Goal: Task Accomplishment & Management: Complete application form

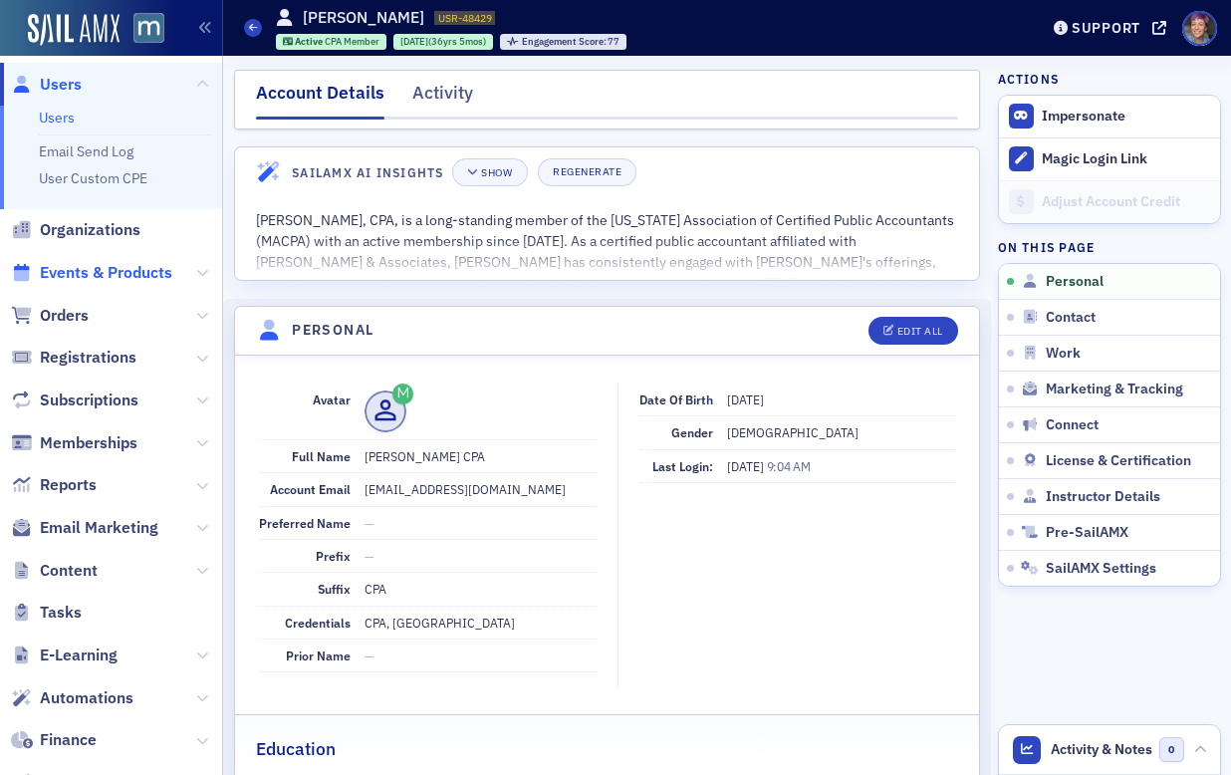
click at [99, 273] on span "Events & Products" at bounding box center [106, 273] width 132 height 22
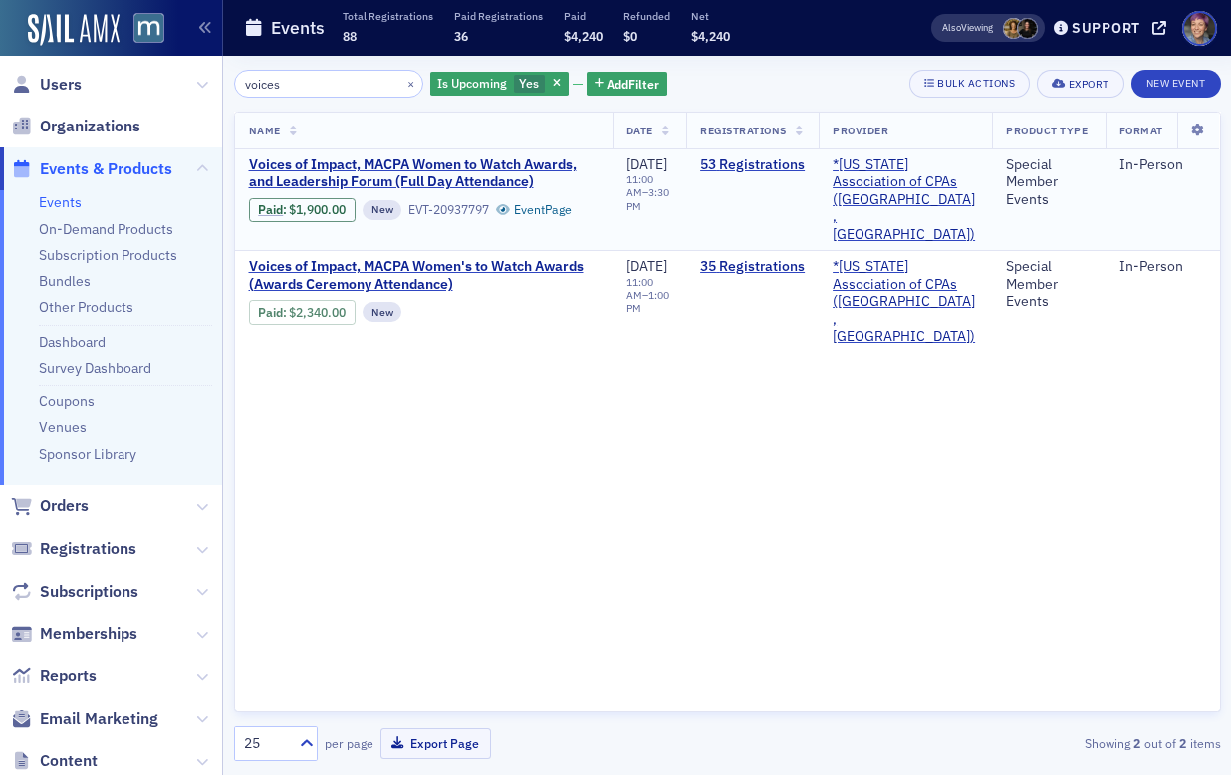
type input "voices"
click at [785, 173] on div "53 Registrations" at bounding box center [752, 165] width 105 height 19
click at [782, 162] on link "53 Registrations" at bounding box center [752, 165] width 105 height 18
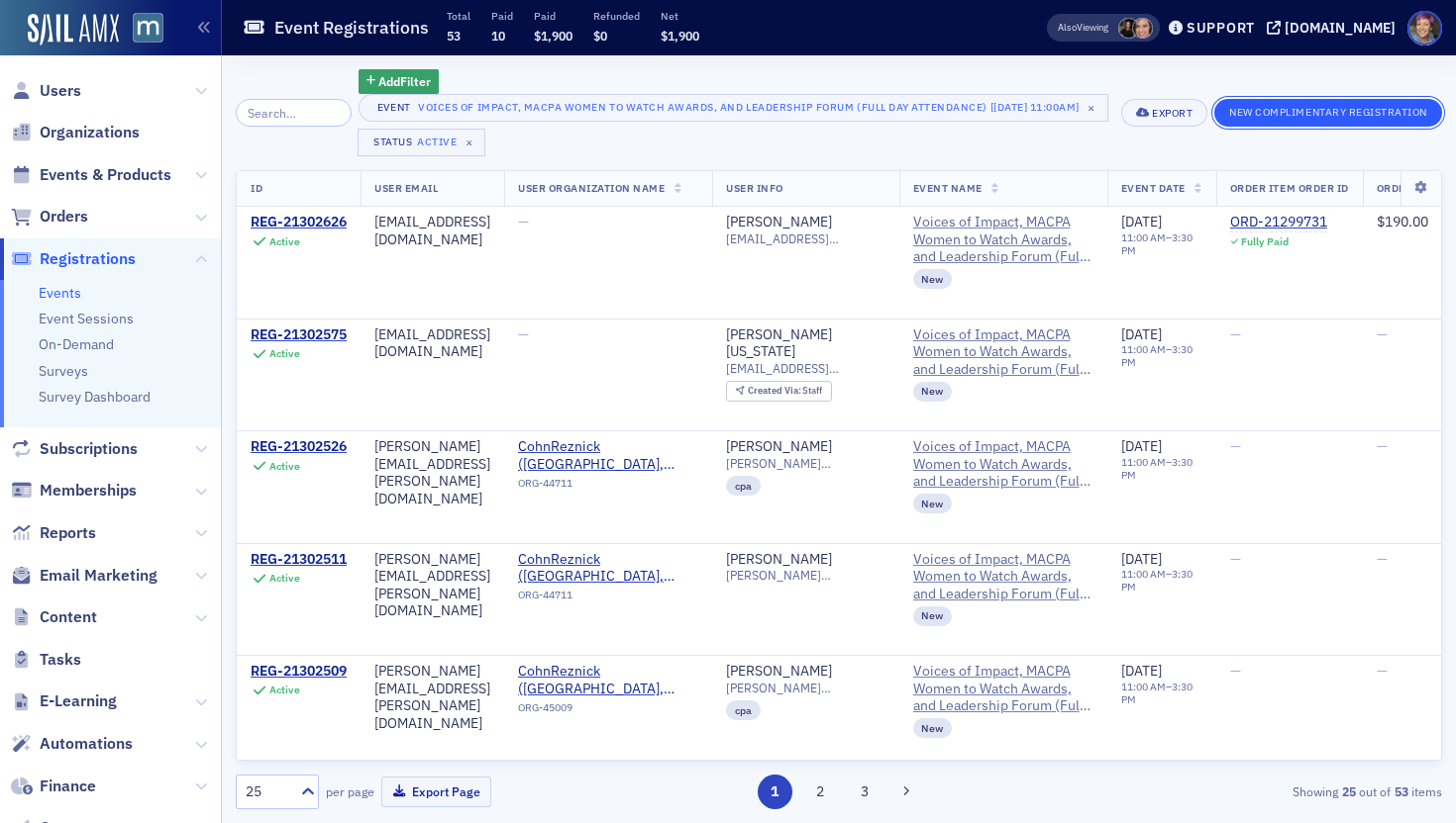
click at [1223, 113] on button "New Complimentary Registration" at bounding box center [1328, 113] width 228 height 28
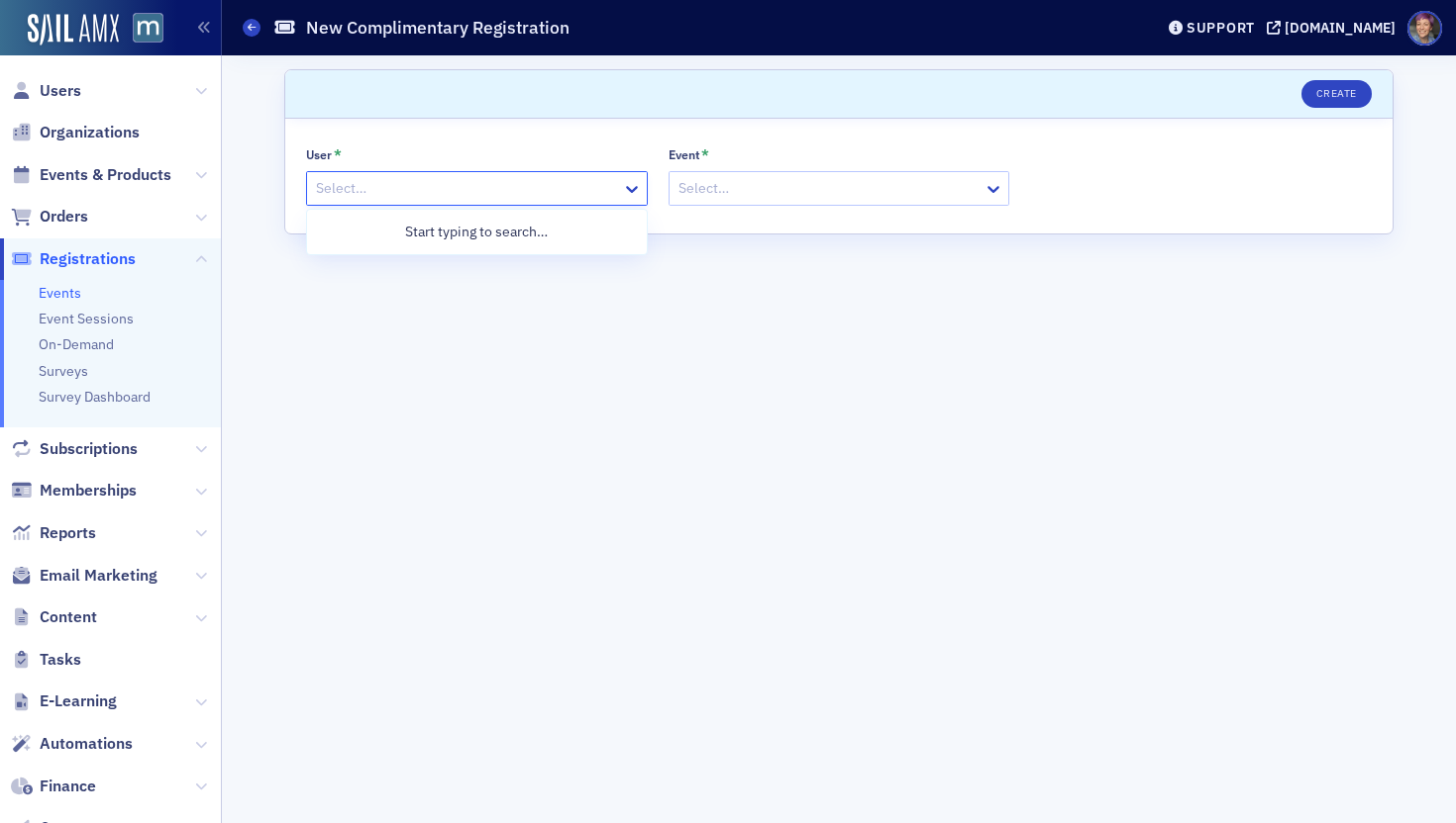
click at [549, 184] on div at bounding box center [467, 188] width 306 height 25
paste input "[PERSON_NAME][EMAIL_ADDRESS][PERSON_NAME][DOMAIN_NAME]"
type input "[PERSON_NAME][EMAIL_ADDRESS][PERSON_NAME][DOMAIN_NAME]"
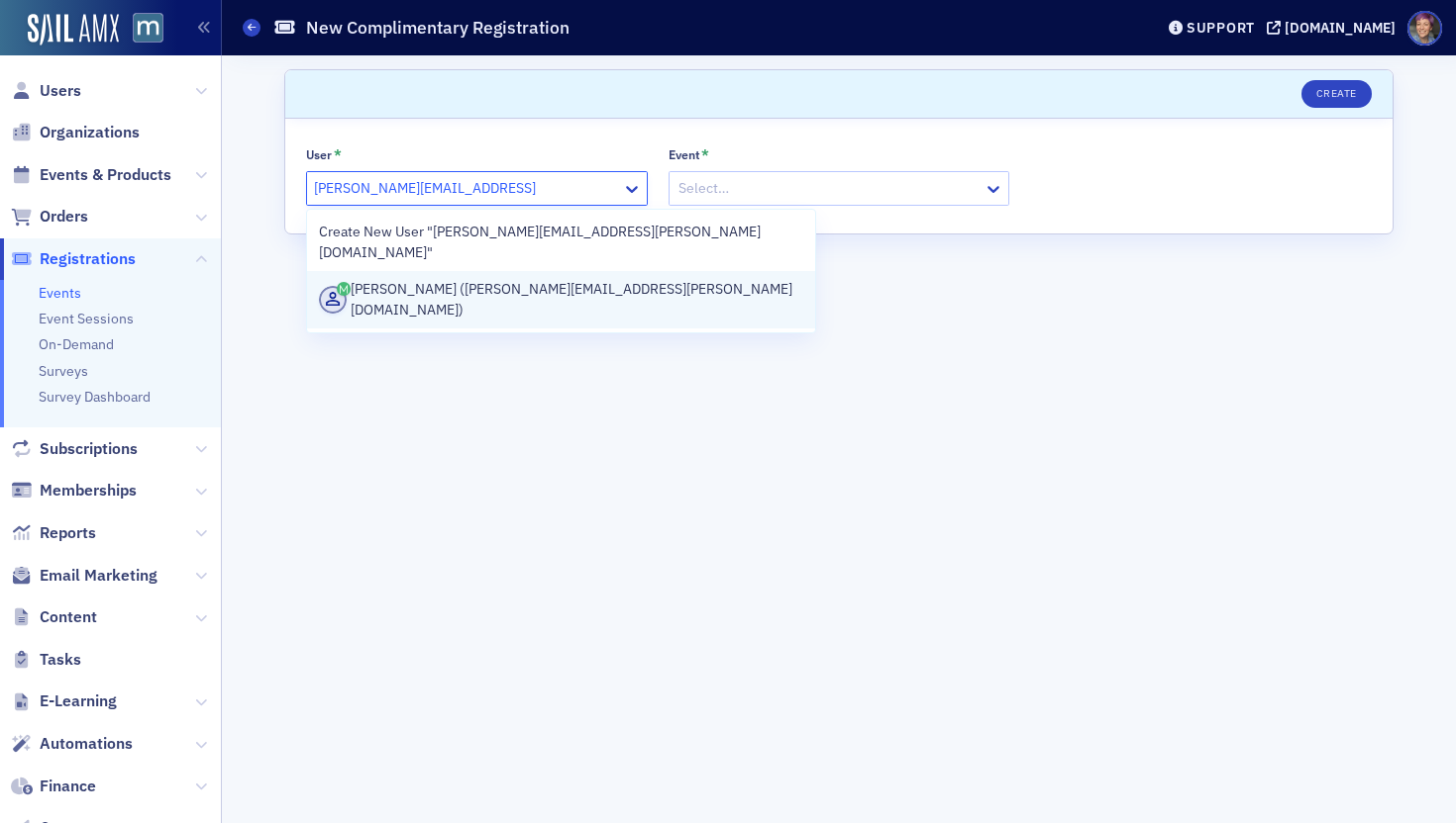
click at [546, 279] on div "[PERSON_NAME] ([PERSON_NAME][EMAIL_ADDRESS][PERSON_NAME][DOMAIN_NAME])" at bounding box center [561, 300] width 484 height 42
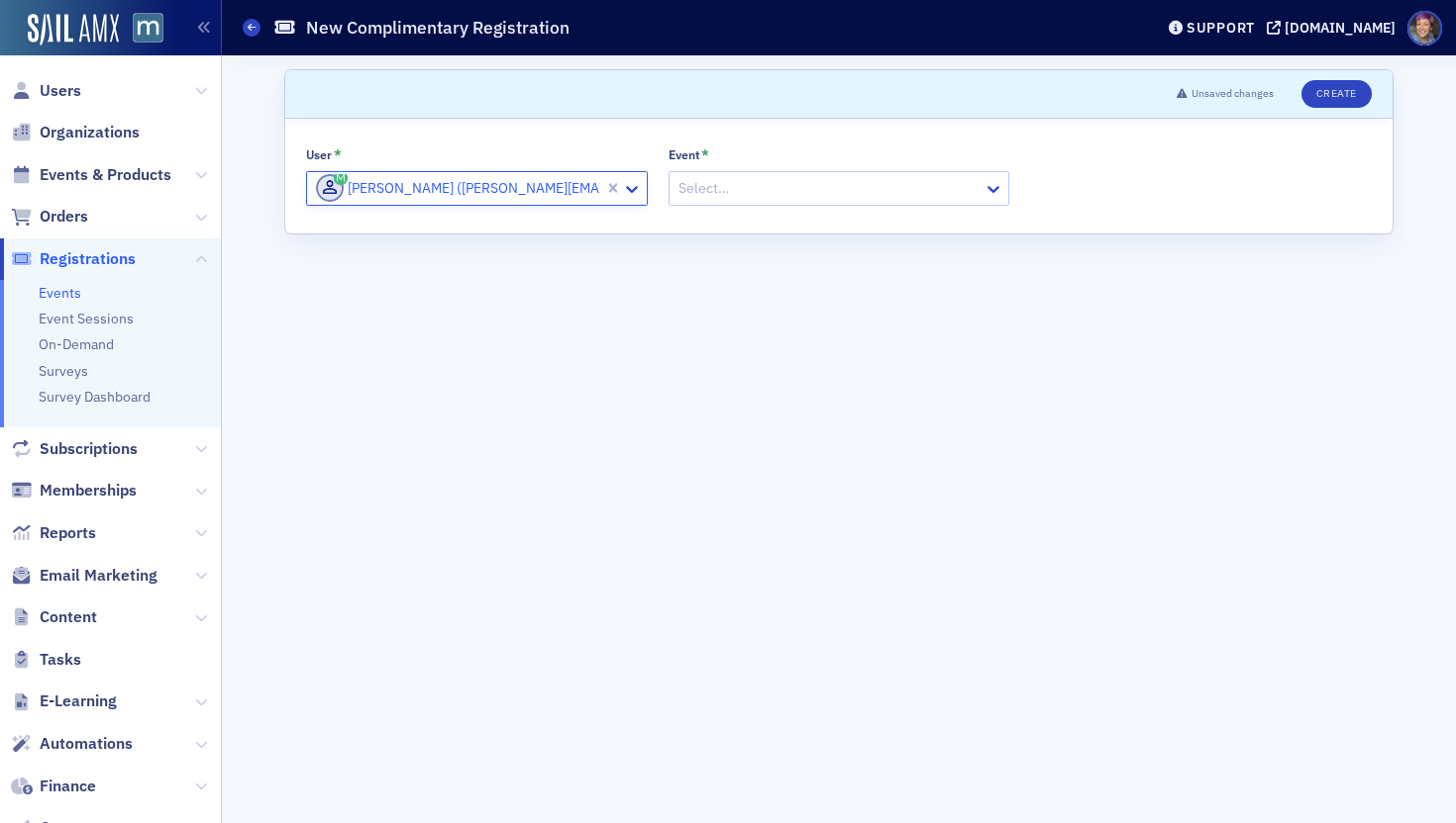
click at [767, 195] on div at bounding box center [829, 188] width 306 height 25
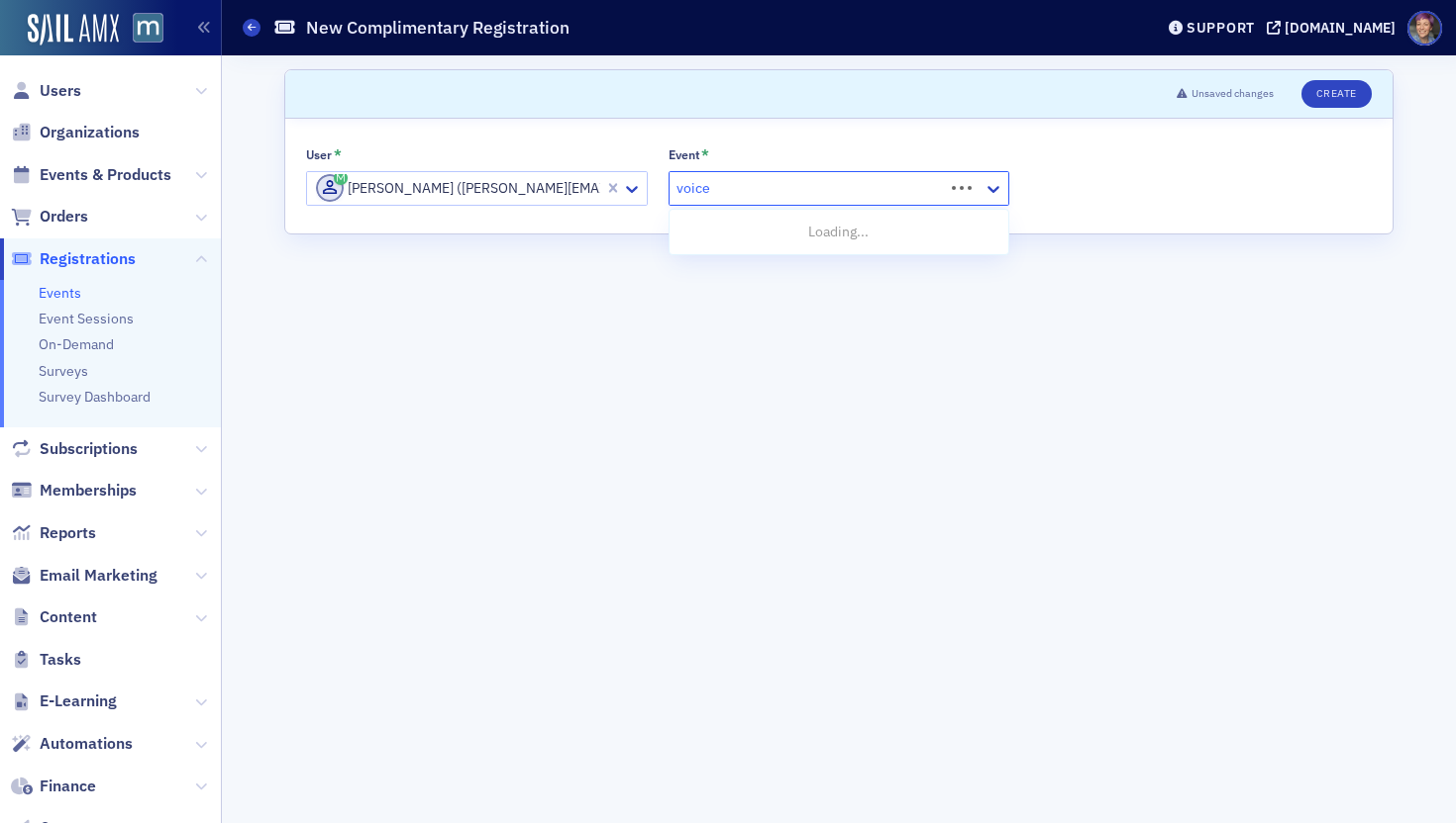
type input "voices"
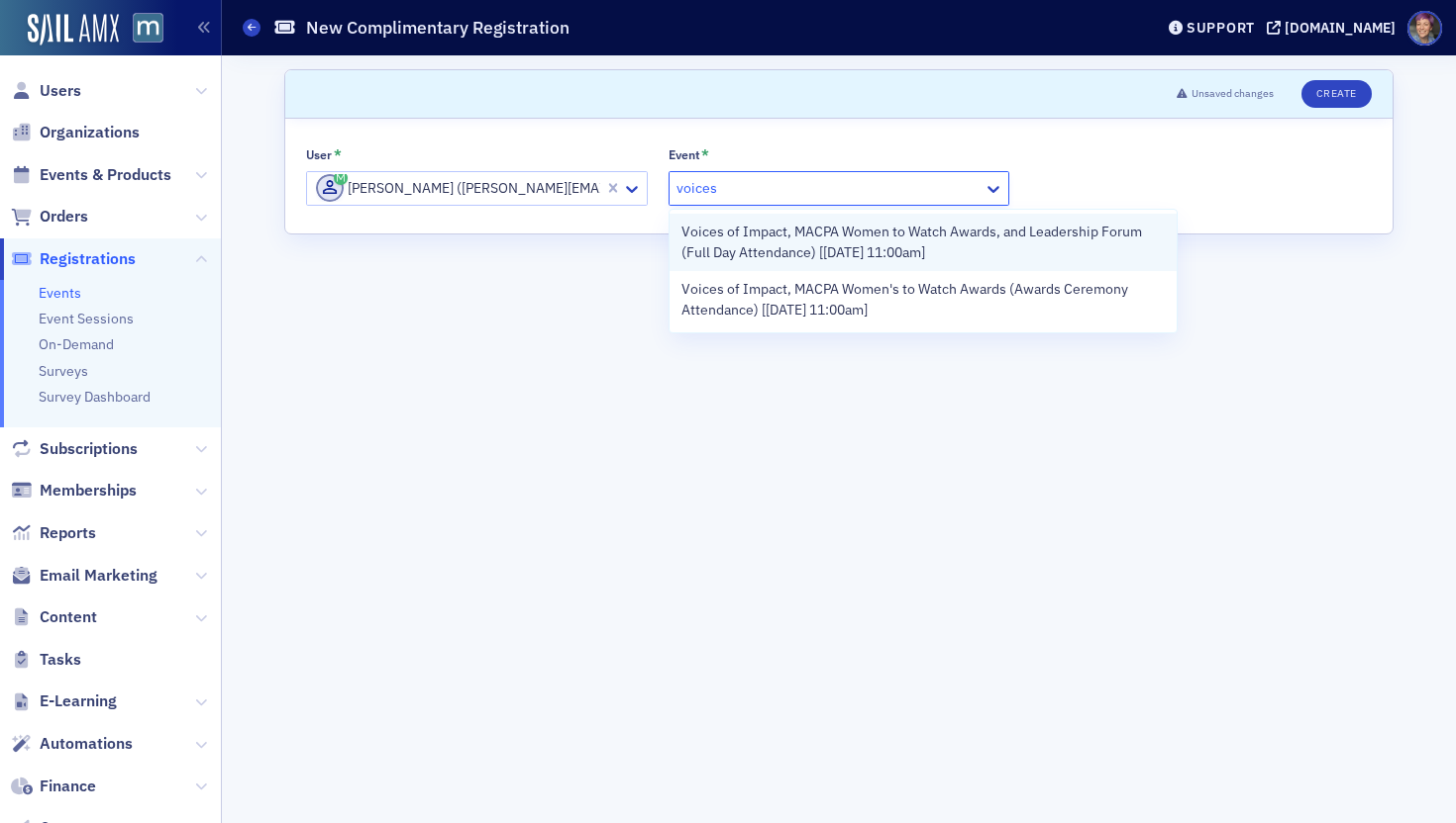
click at [780, 241] on span "Voices of Impact, MACPA Women to Watch Awards, and Leadership Forum (Full Day A…" at bounding box center [923, 243] width 484 height 42
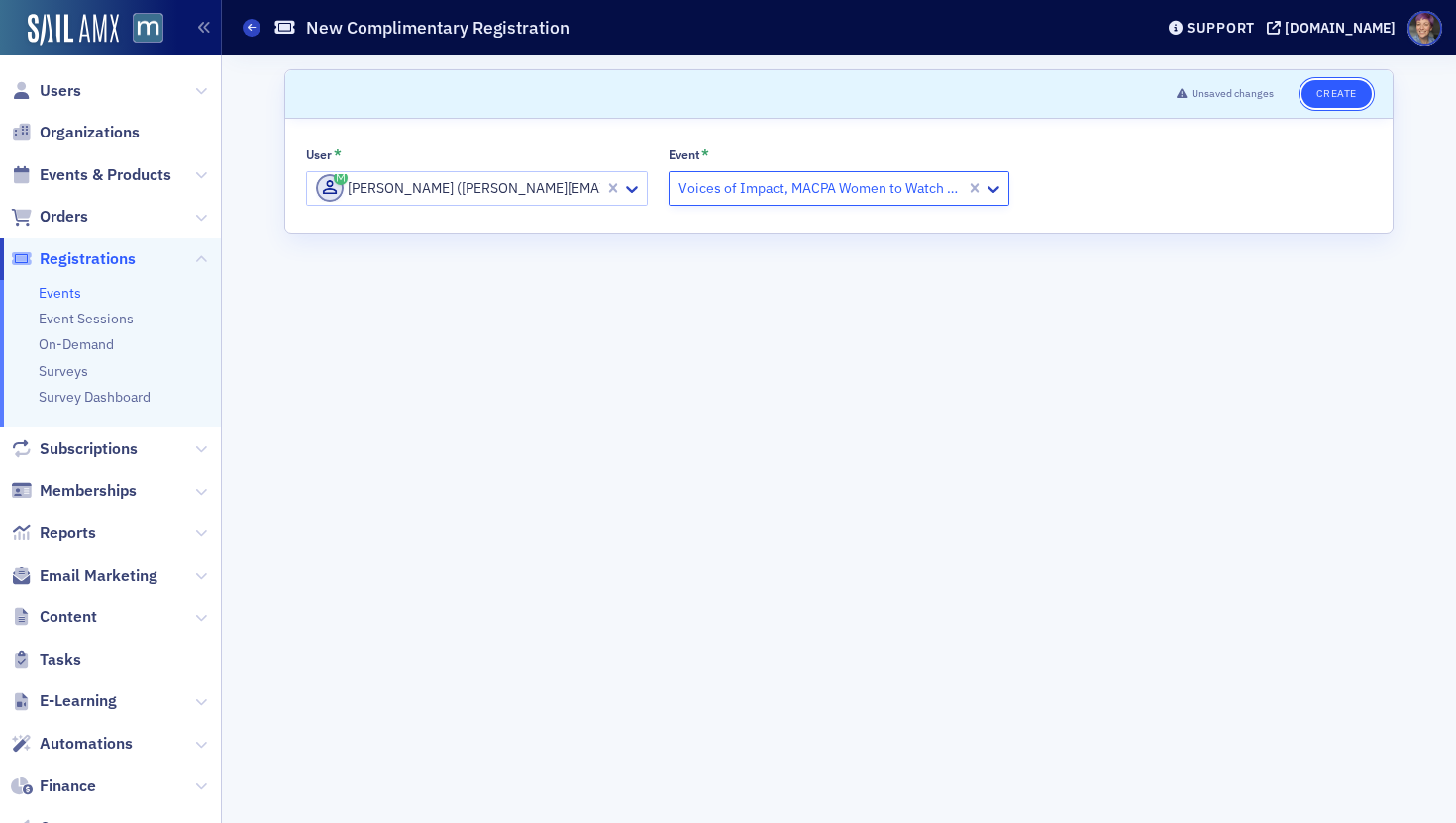
click at [1223, 86] on button "Create" at bounding box center [1336, 94] width 71 height 28
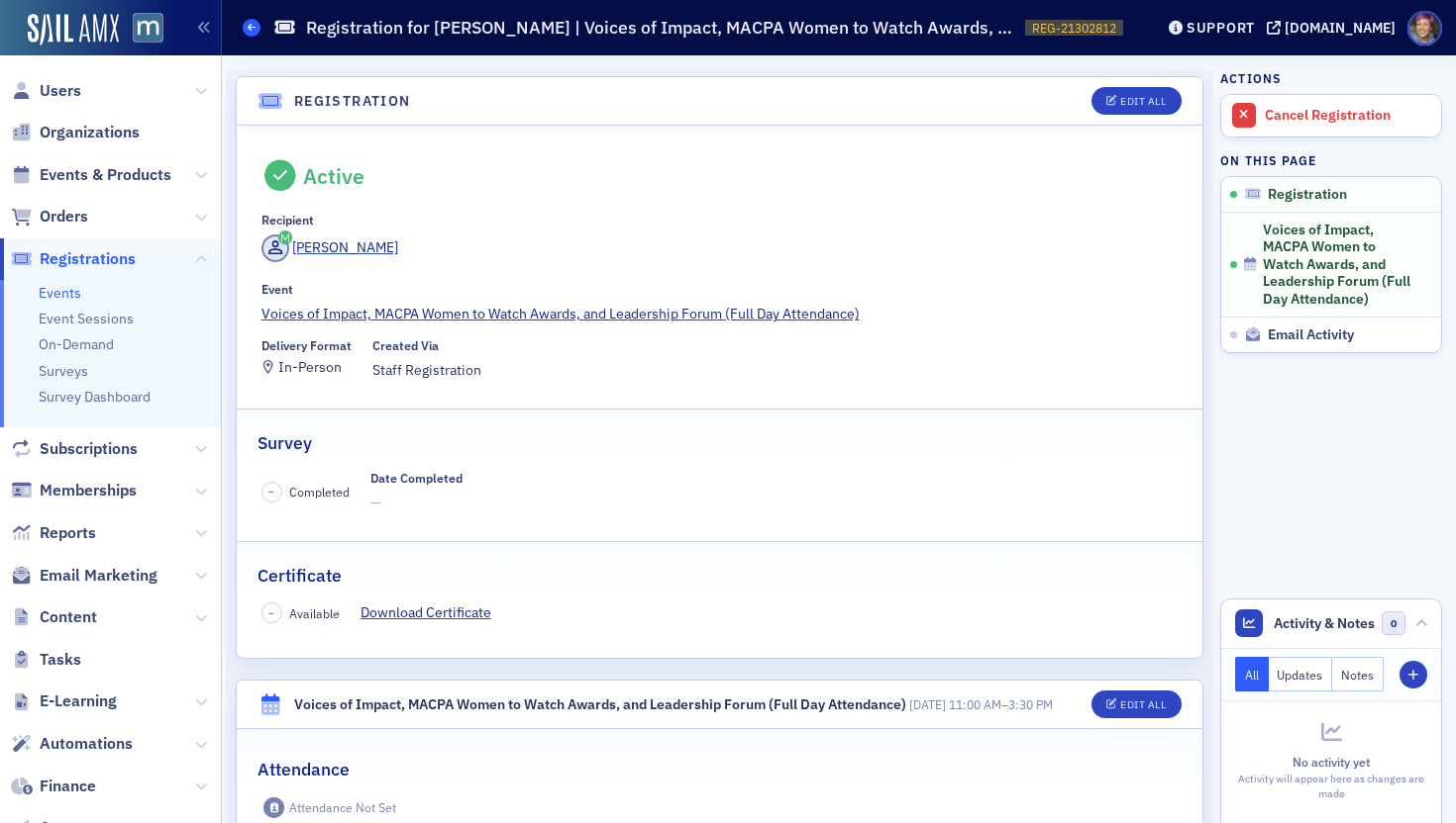
click at [249, 27] on icon at bounding box center [252, 27] width 8 height 9
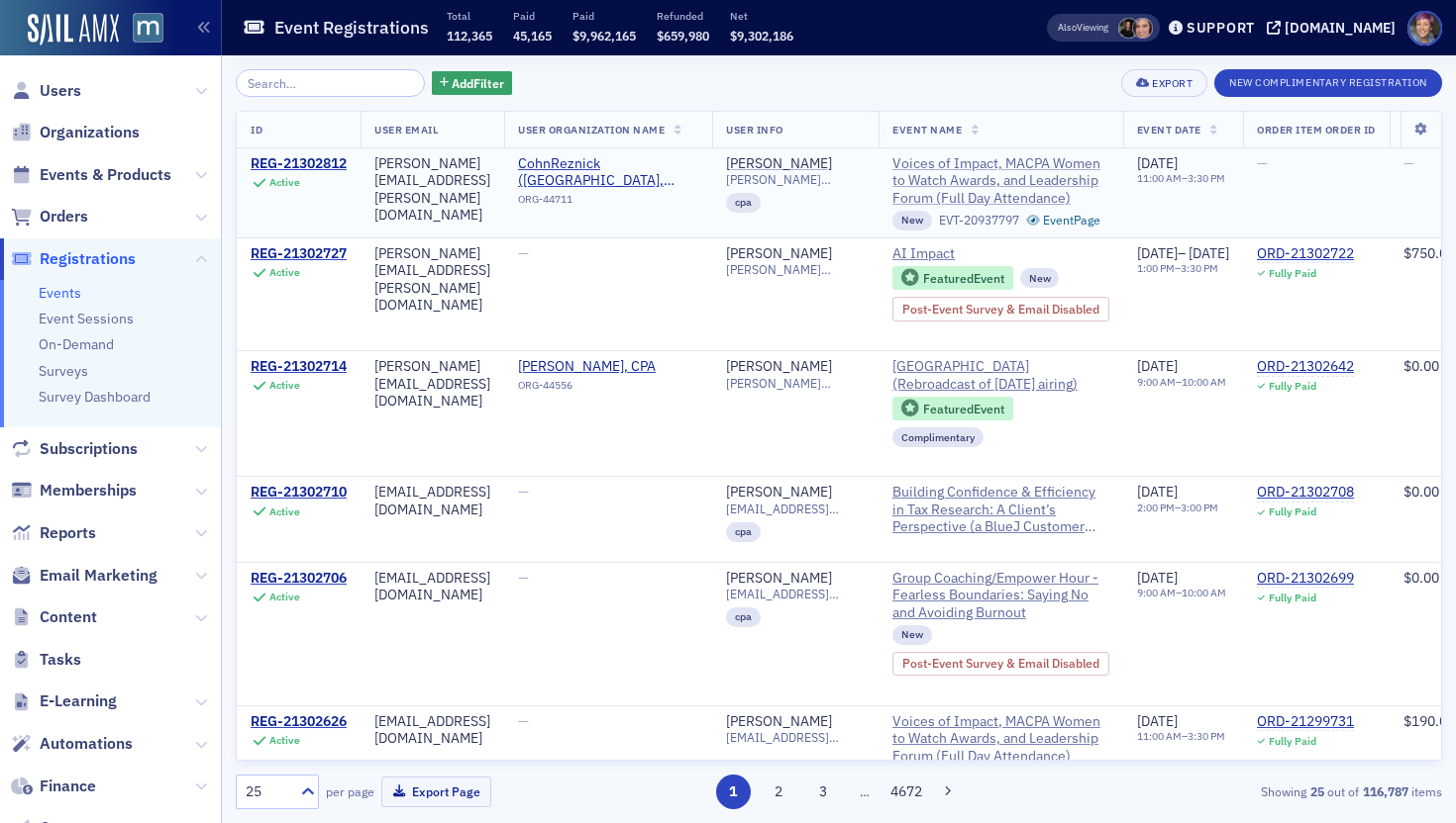
click at [1053, 173] on span "Voices of Impact, MACPA Women to Watch Awards, and Leadership Forum (Full Day A…" at bounding box center [1001, 181] width 217 height 53
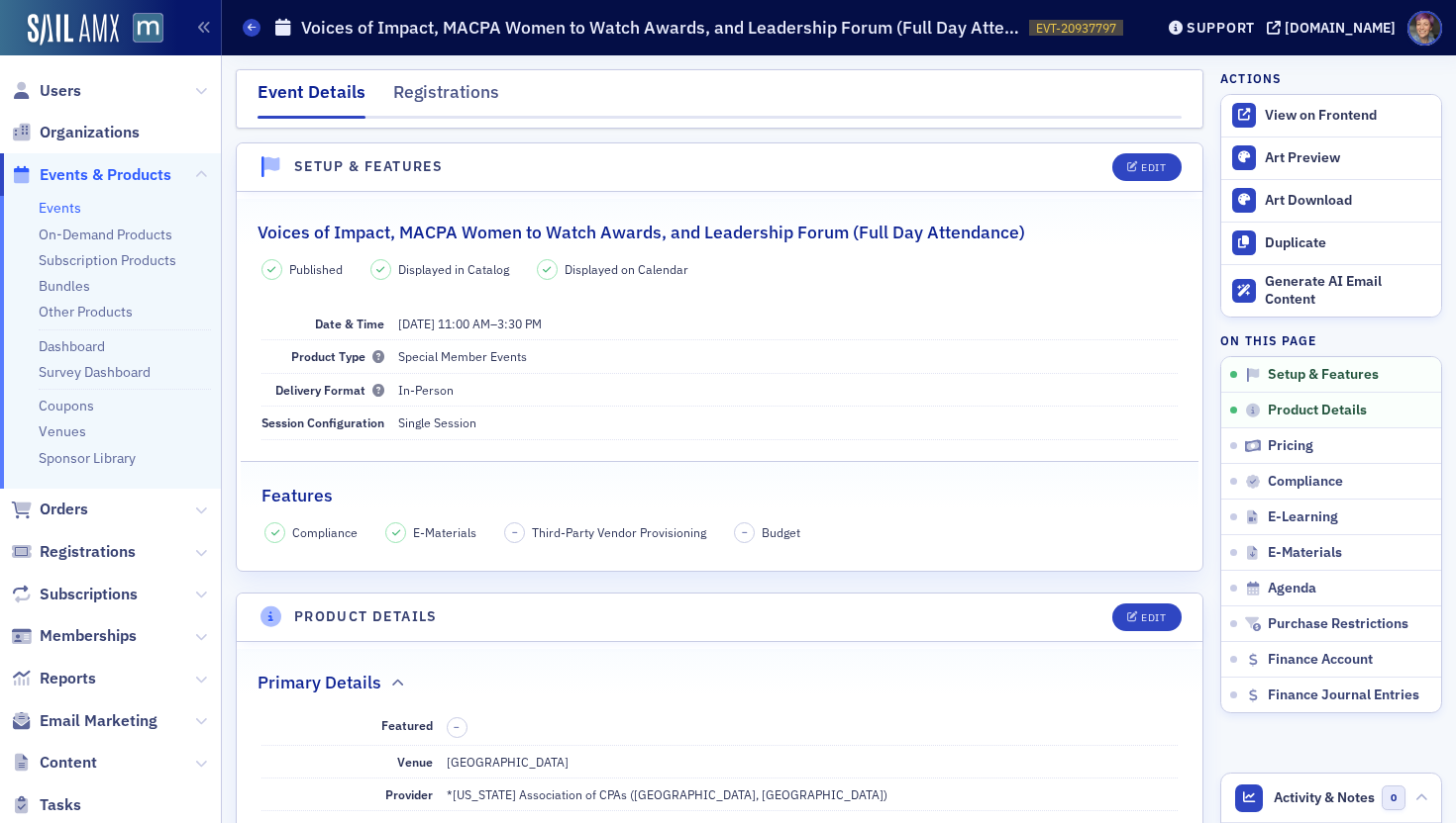
click at [473, 78] on div "Event Details Registrations" at bounding box center [719, 99] width 968 height 60
click at [473, 93] on div "Registrations" at bounding box center [446, 97] width 106 height 37
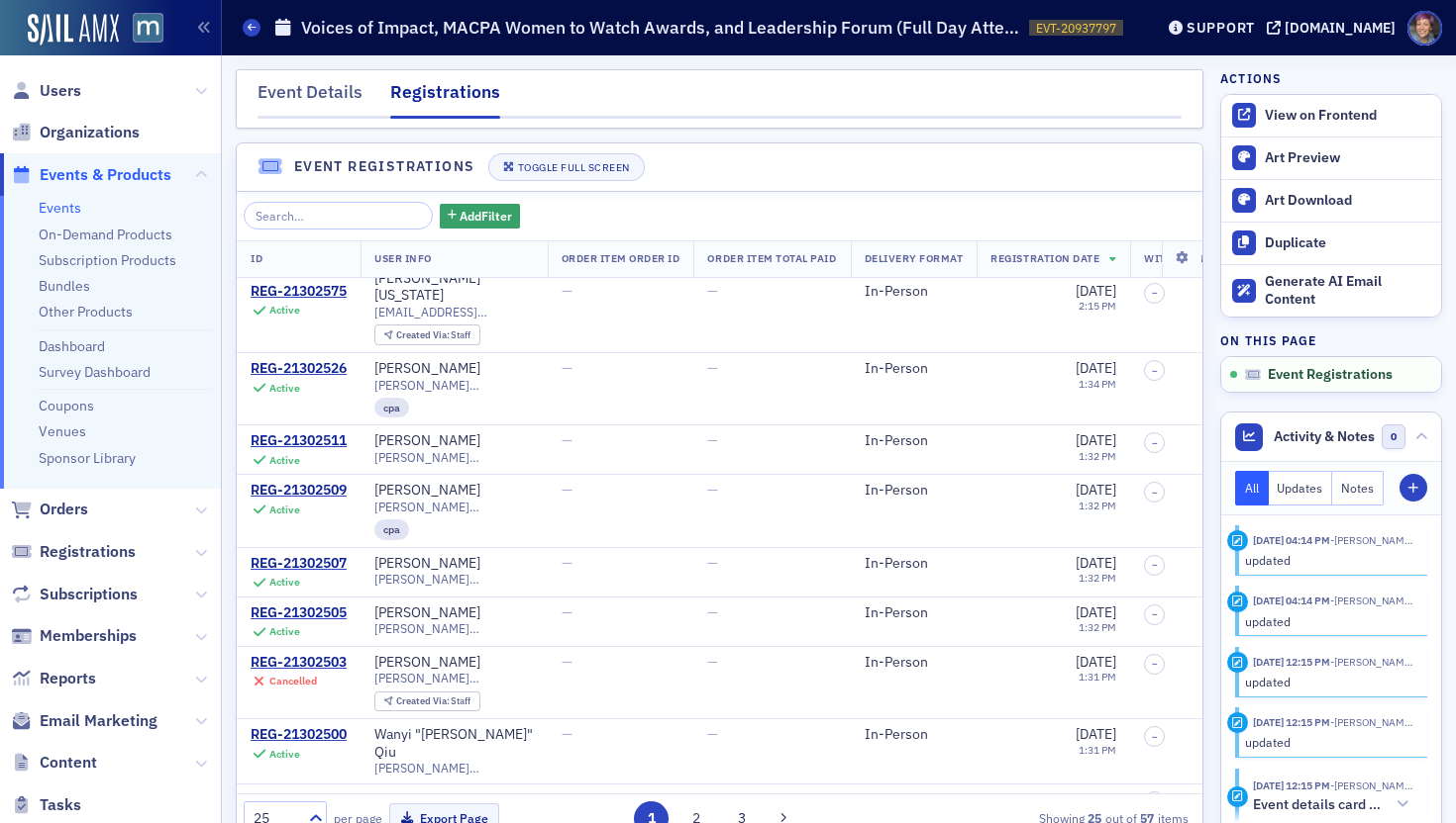
scroll to position [123, 0]
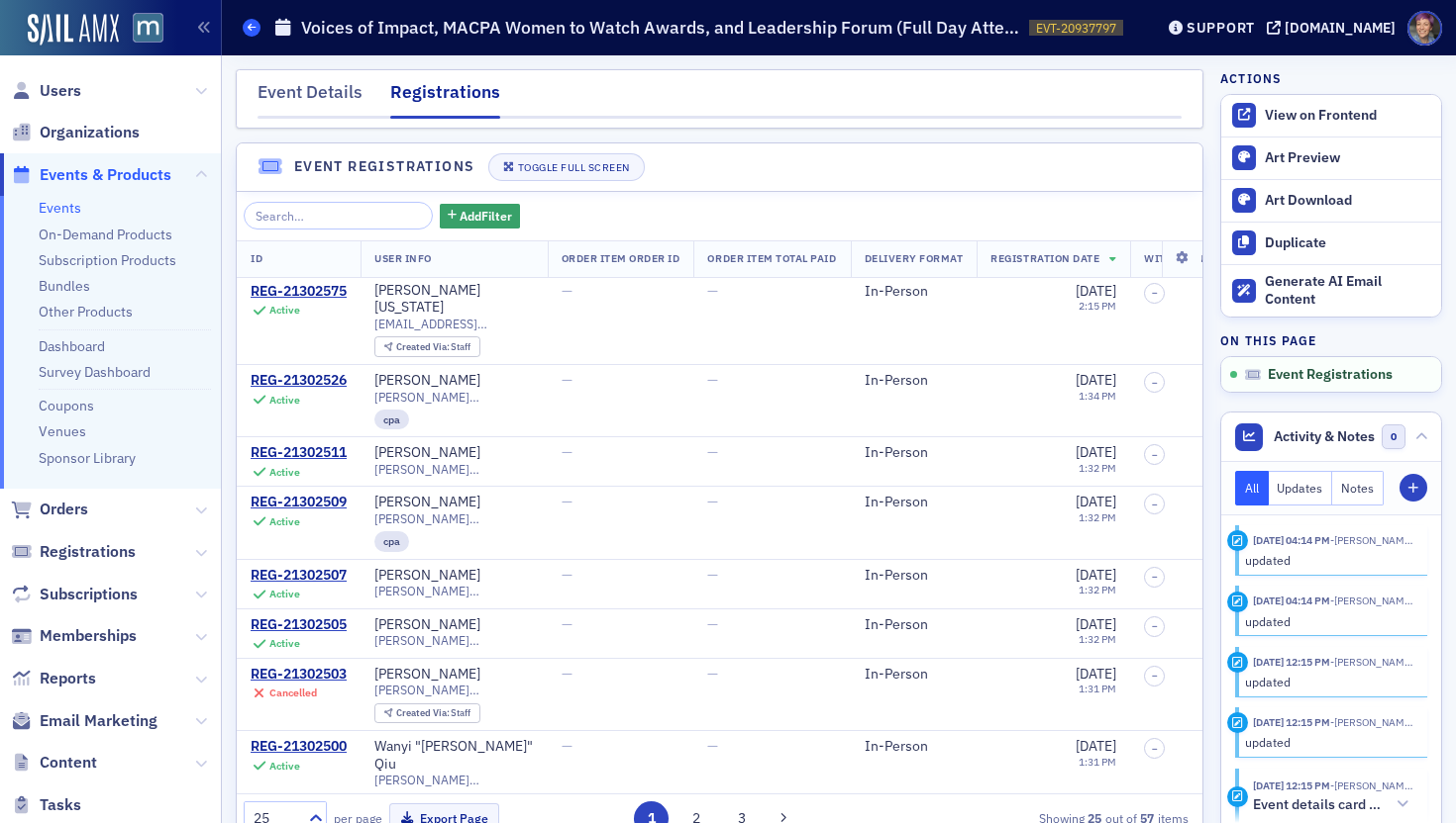
click at [250, 24] on icon at bounding box center [252, 27] width 8 height 9
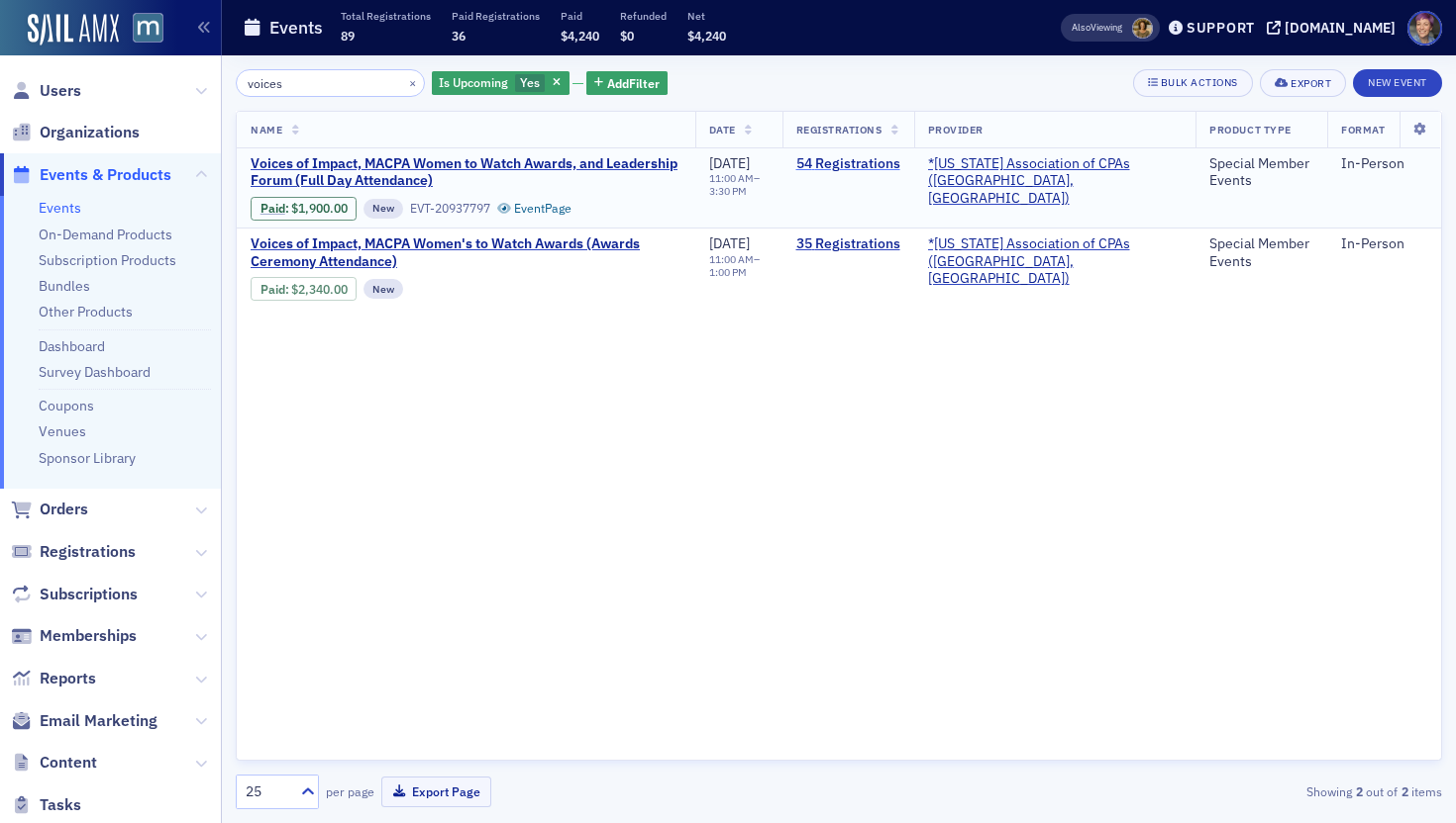
click at [877, 167] on link "54 Registrations" at bounding box center [847, 164] width 104 height 18
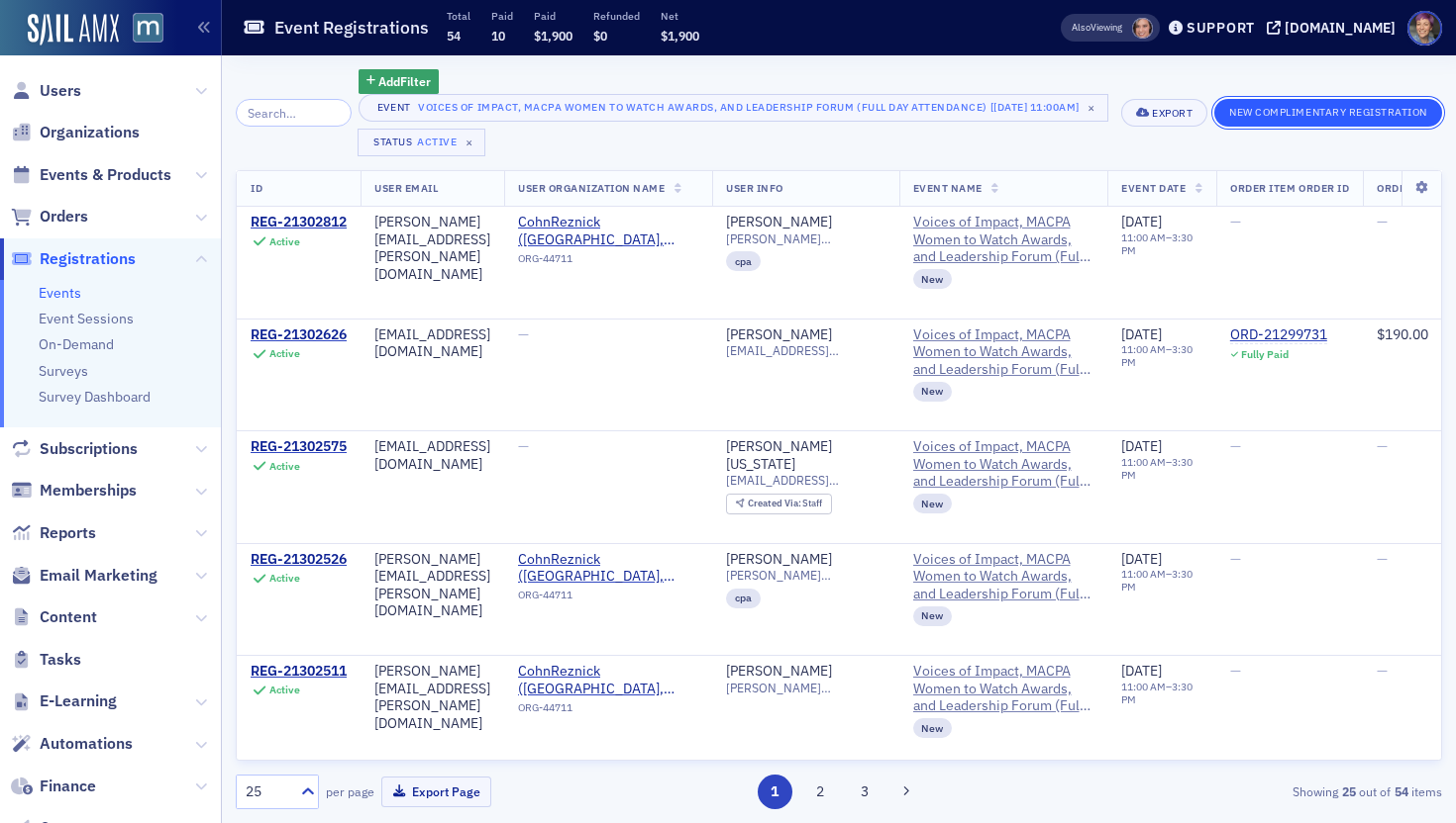
click at [1223, 118] on button "New Complimentary Registration" at bounding box center [1328, 113] width 228 height 28
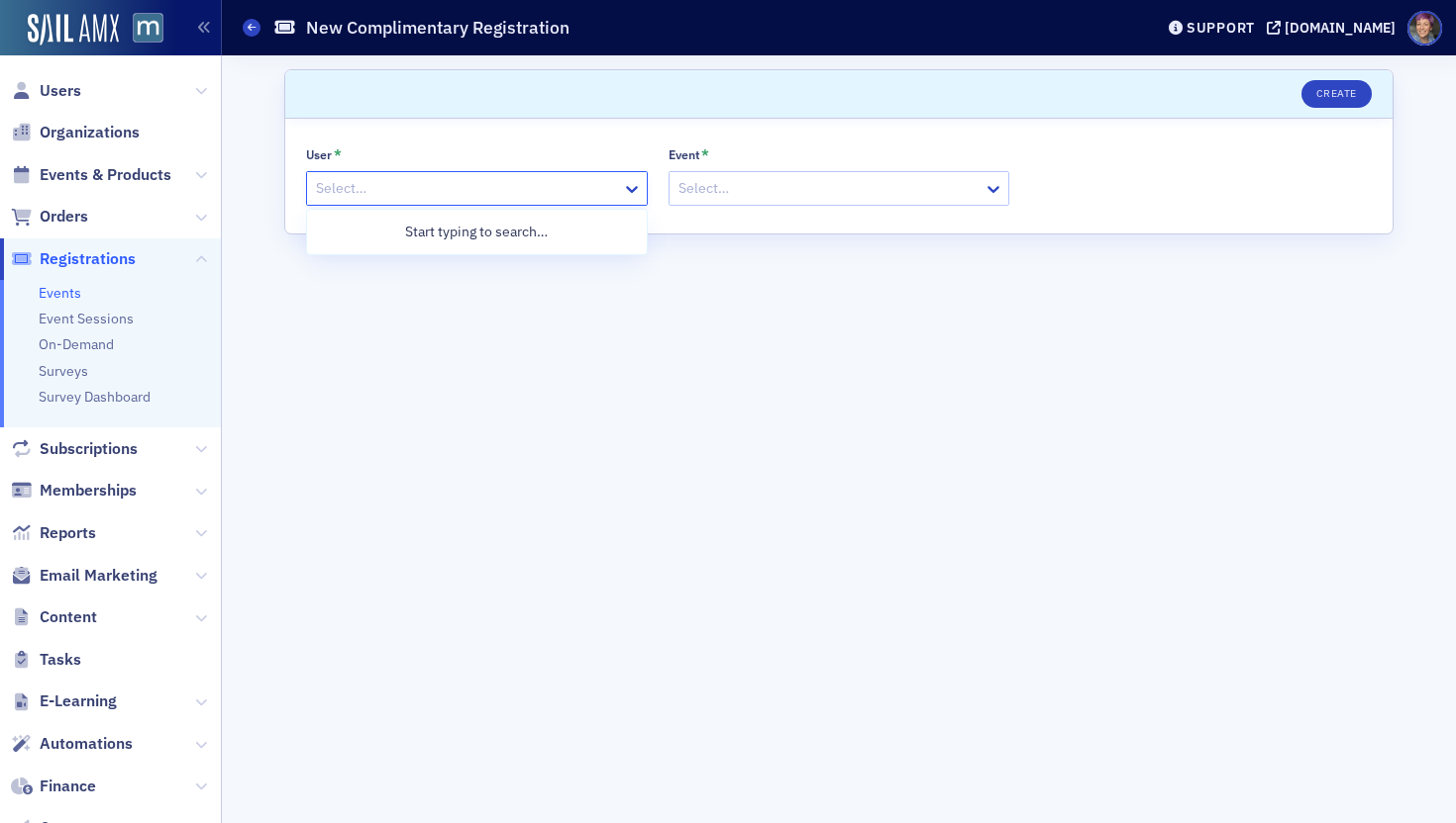
click at [458, 187] on div at bounding box center [467, 188] width 306 height 25
paste input "[PERSON_NAME][EMAIL_ADDRESS][PERSON_NAME][DOMAIN_NAME]"
type input "[PERSON_NAME][EMAIL_ADDRESS][PERSON_NAME][DOMAIN_NAME]"
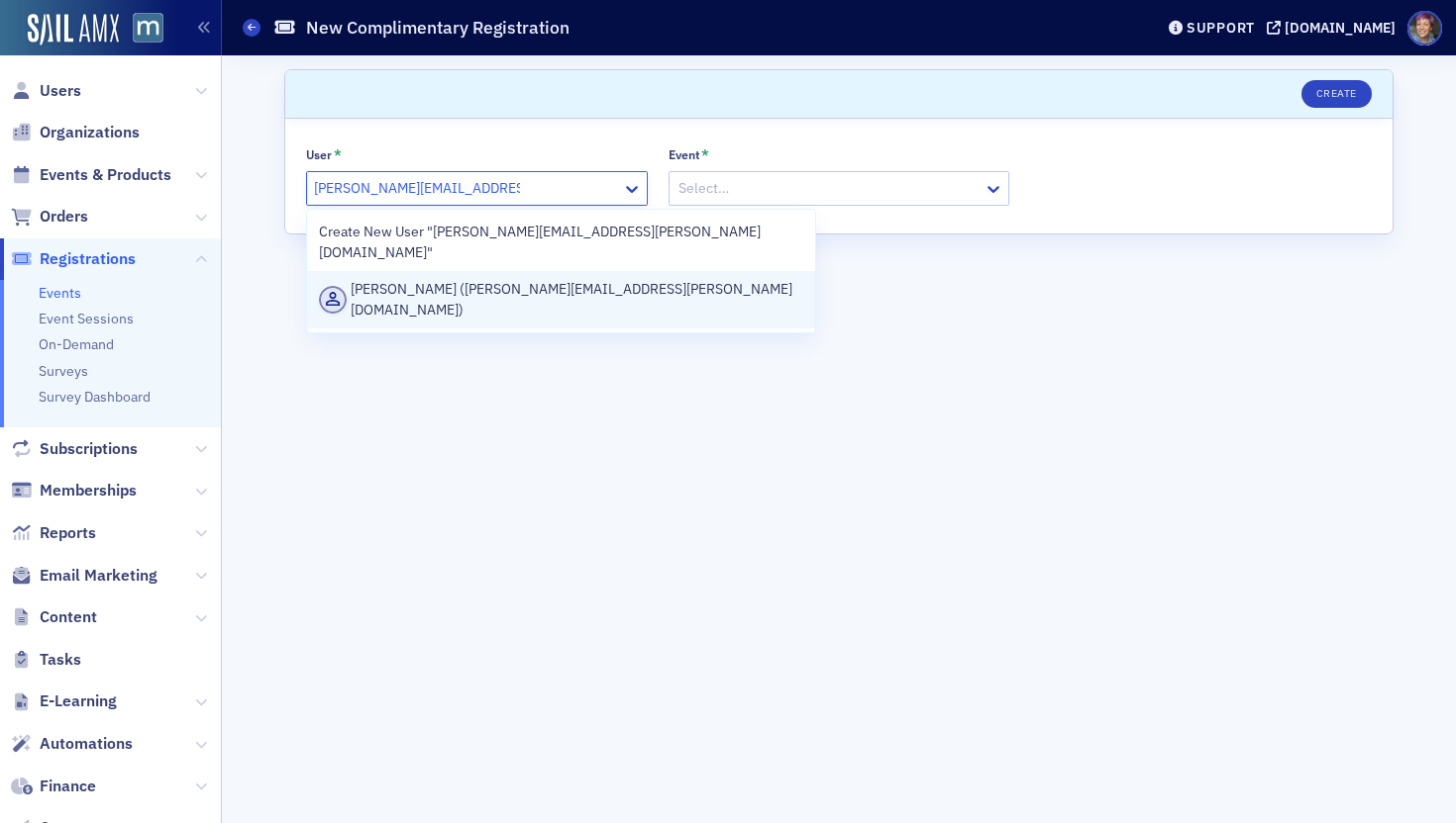
click at [499, 279] on div "[PERSON_NAME] ([PERSON_NAME][EMAIL_ADDRESS][PERSON_NAME][DOMAIN_NAME])" at bounding box center [561, 300] width 484 height 42
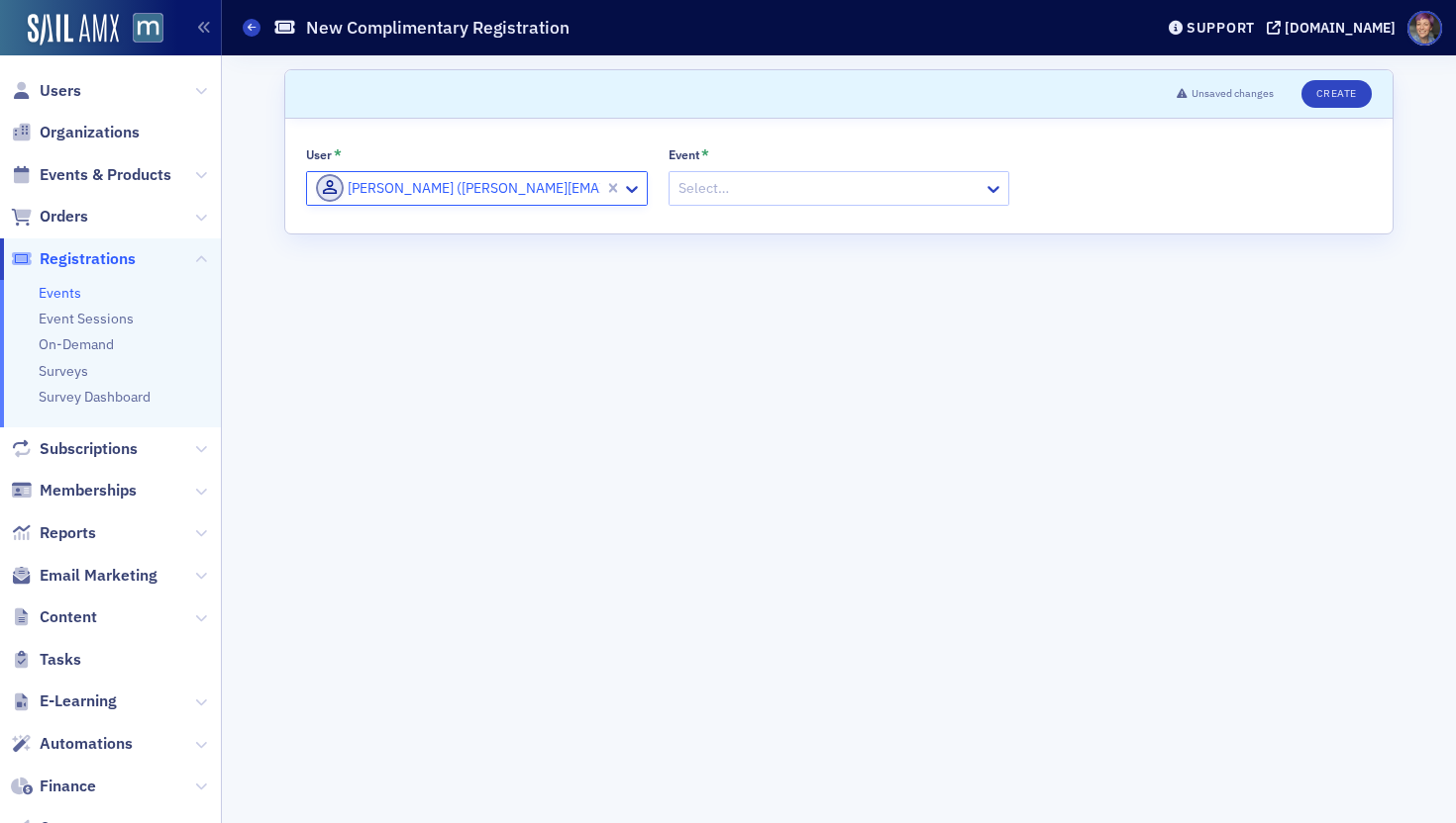
click at [778, 182] on div at bounding box center [829, 188] width 306 height 25
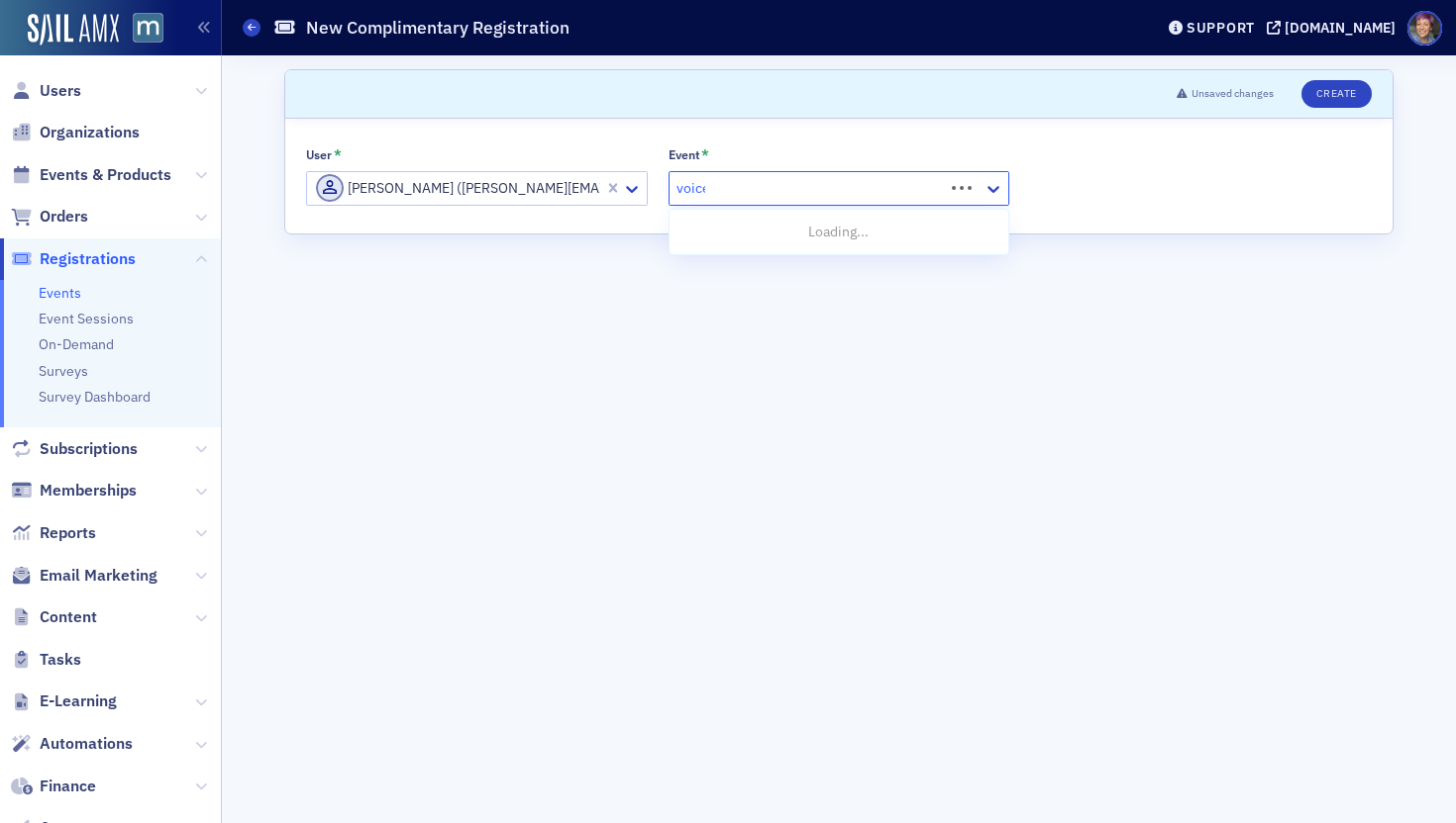
type input "voices"
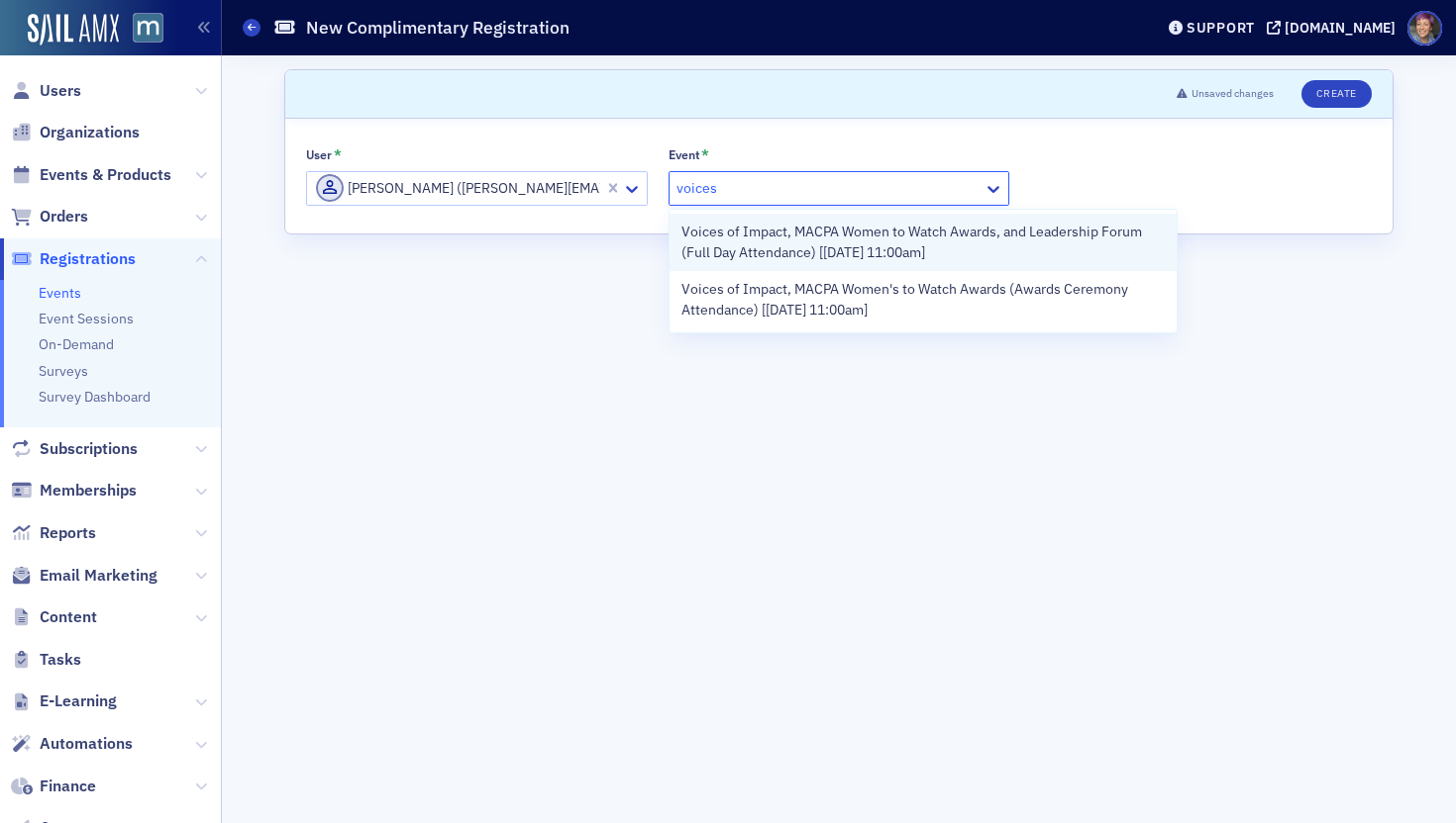
click at [760, 256] on span "Voices of Impact, MACPA Women to Watch Awards, and Leadership Forum (Full Day A…" at bounding box center [923, 243] width 484 height 42
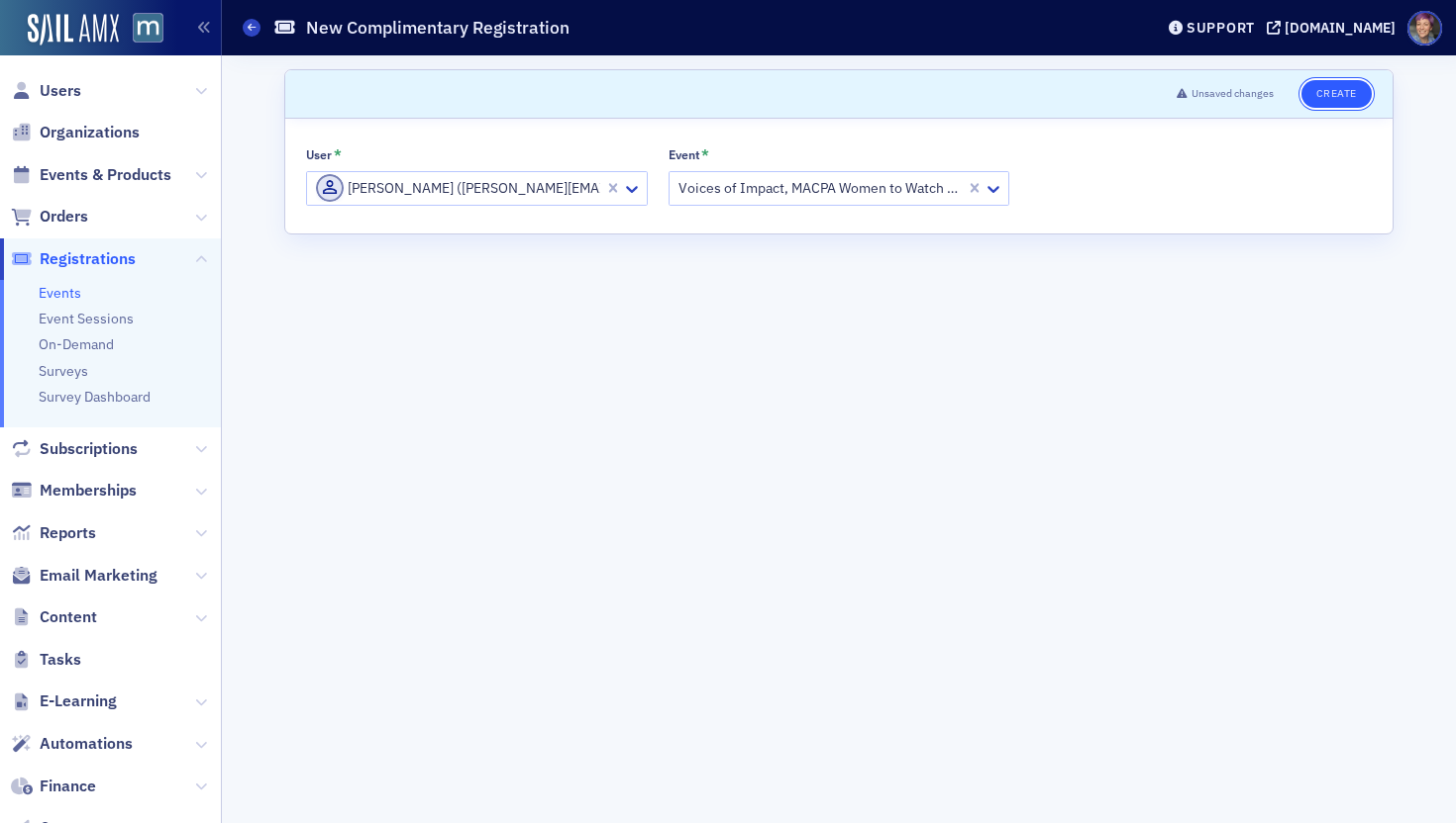
click at [1223, 97] on button "Create" at bounding box center [1336, 94] width 71 height 28
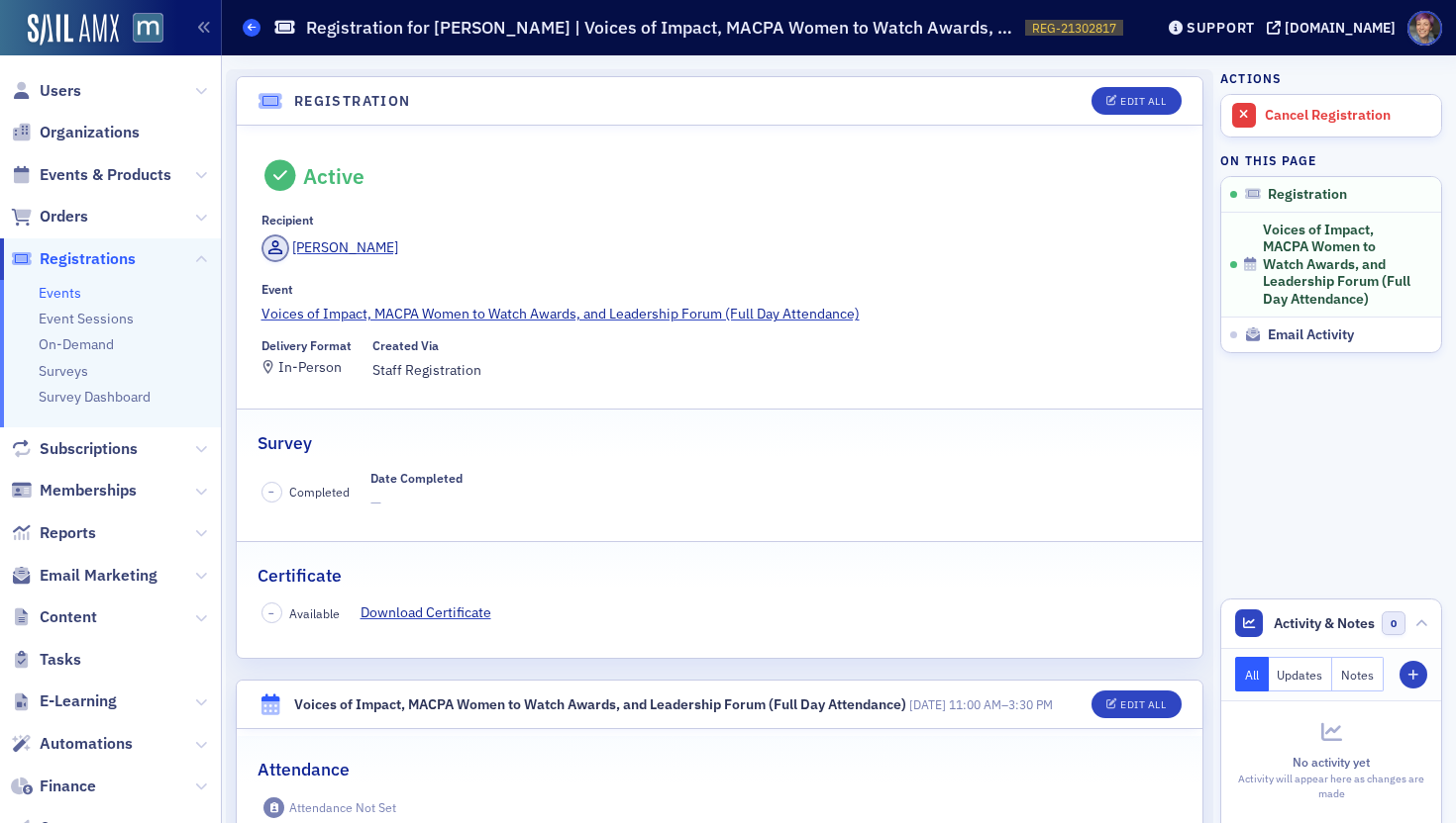
click at [257, 23] on span at bounding box center [252, 28] width 18 height 18
